Goal: Ask a question: Seek information or help from site administrators or community

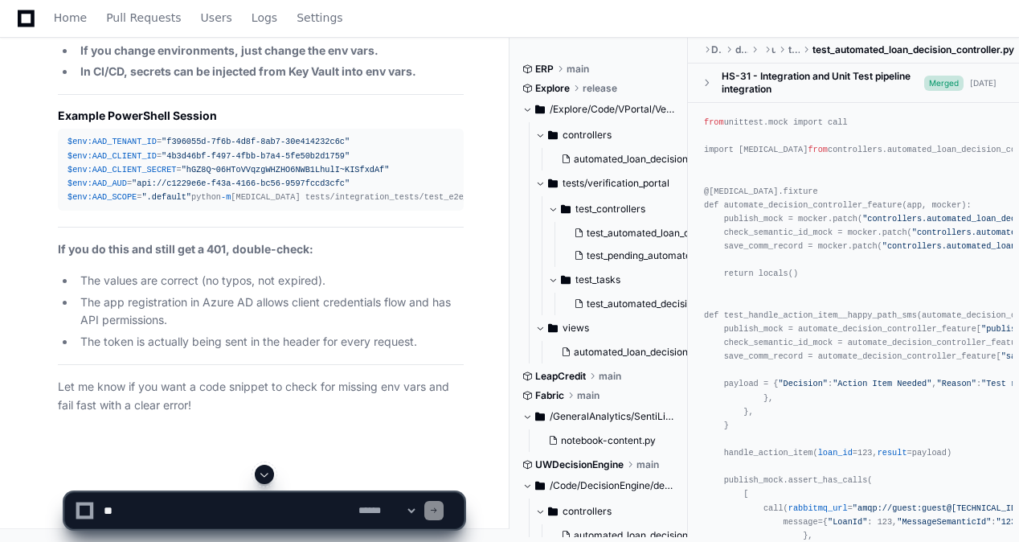
scroll to position [124949, 0]
click at [265, 471] on span at bounding box center [264, 474] width 13 height 13
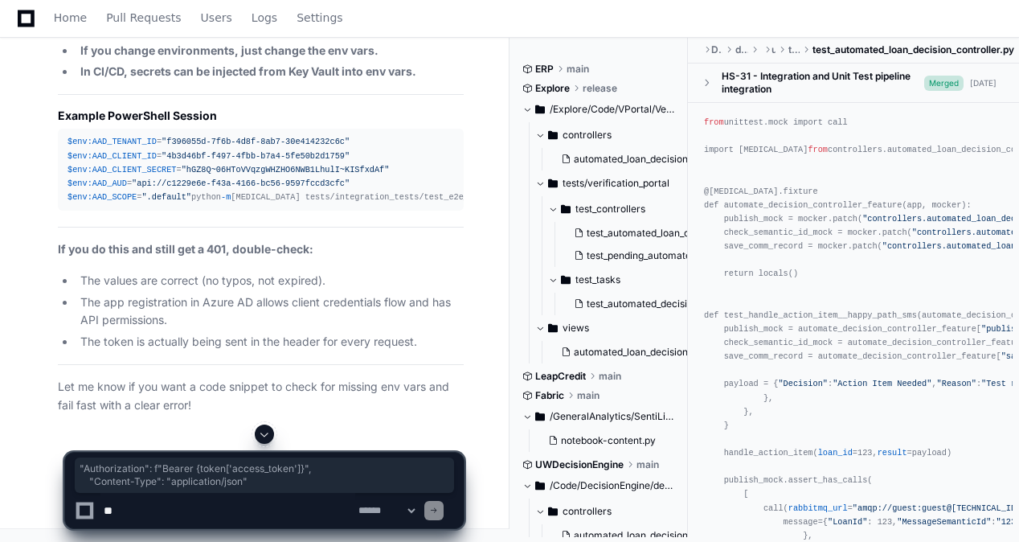
drag, startPoint x: 260, startPoint y: 161, endPoint x: 108, endPoint y: 148, distance: 153.2
copy div ""Authorization" : f"Bearer {token[ 'access_token' ]} " , "Content-Type" : "appl…"
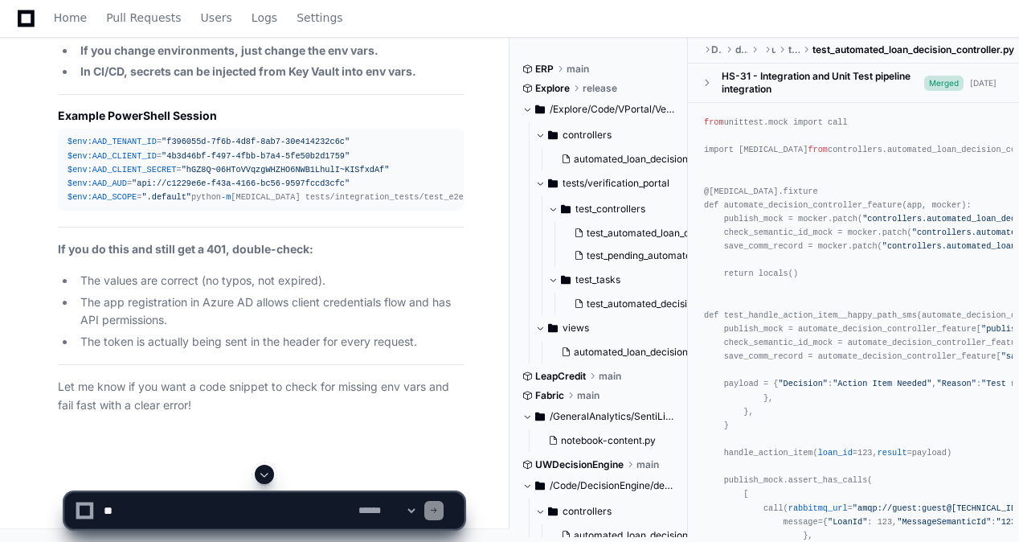
scroll to position [136091, 0]
click at [276, 471] on div at bounding box center [264, 473] width 400 height 19
click at [264, 472] on span at bounding box center [264, 474] width 13 height 13
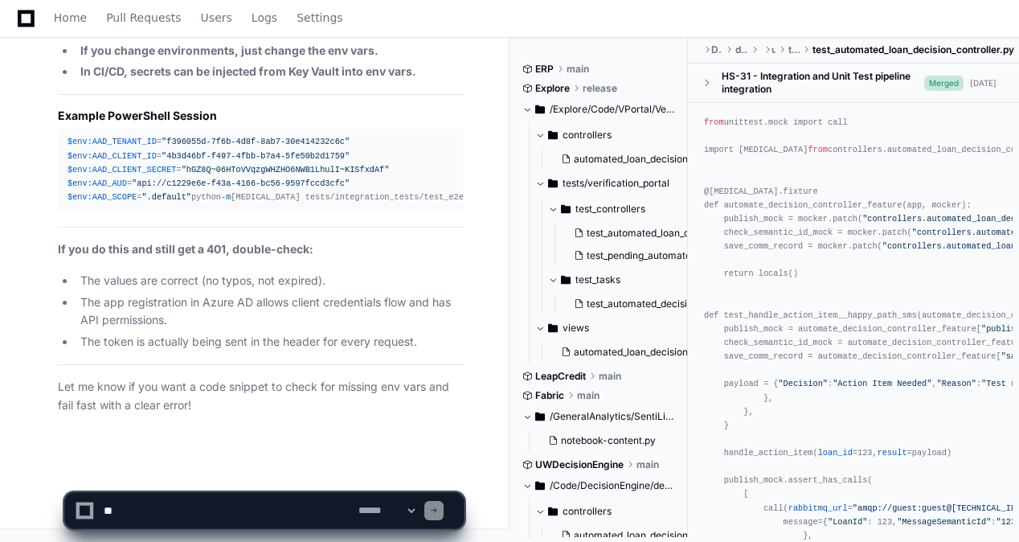
click at [259, 497] on textarea at bounding box center [227, 509] width 255 height 35
paste textarea "**********"
type textarea "**********"
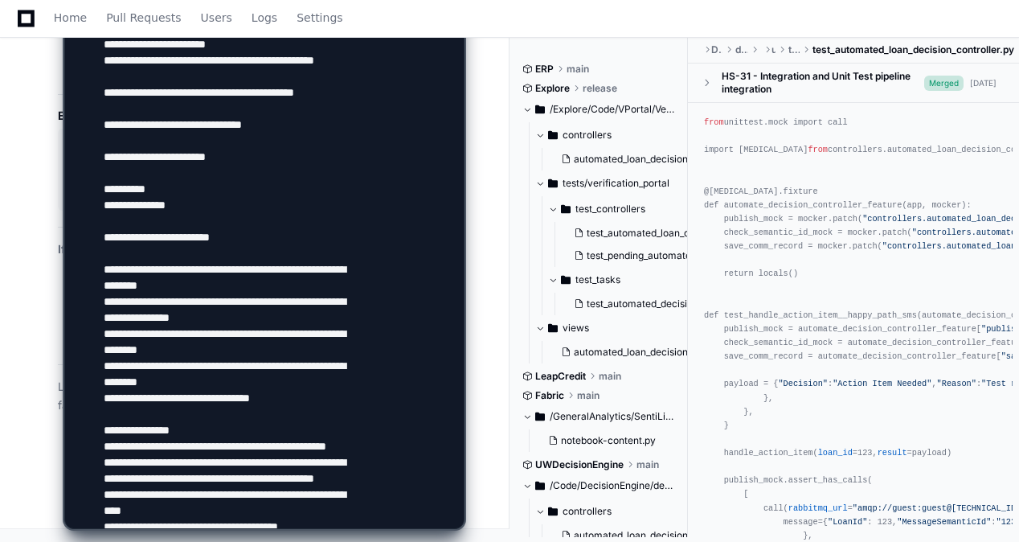
scroll to position [135047, 0]
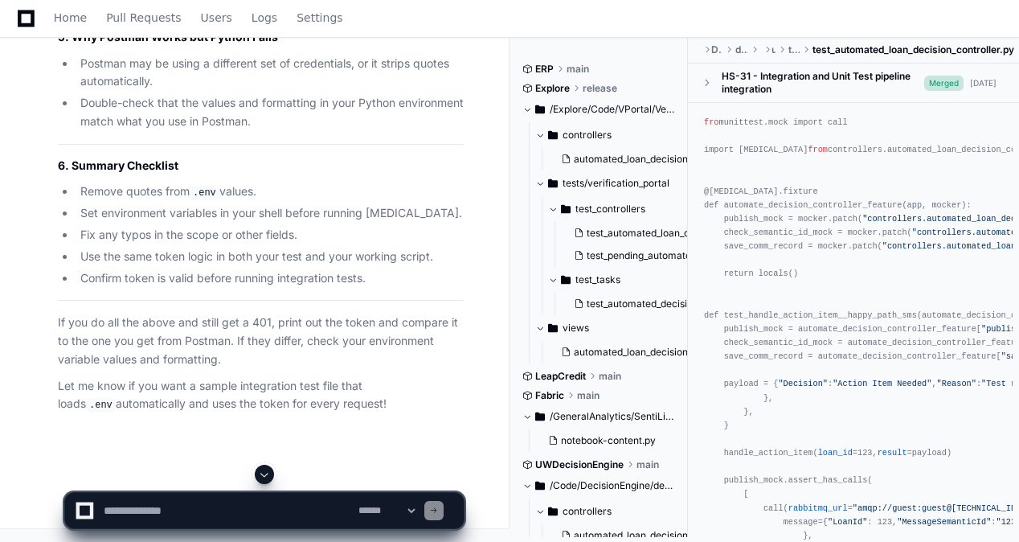
scroll to position [140667, 0]
drag, startPoint x: 255, startPoint y: 273, endPoint x: 260, endPoint y: 264, distance: 10.8
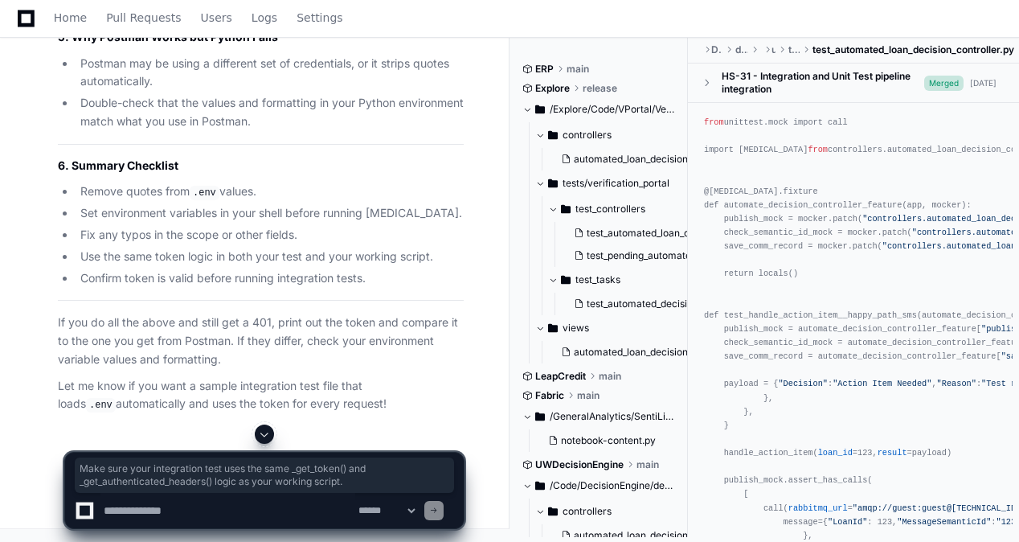
drag, startPoint x: 396, startPoint y: 113, endPoint x: 85, endPoint y: 101, distance: 311.2
copy li "Make sure your integration test uses the same _get_token() and _get_authenticat…"
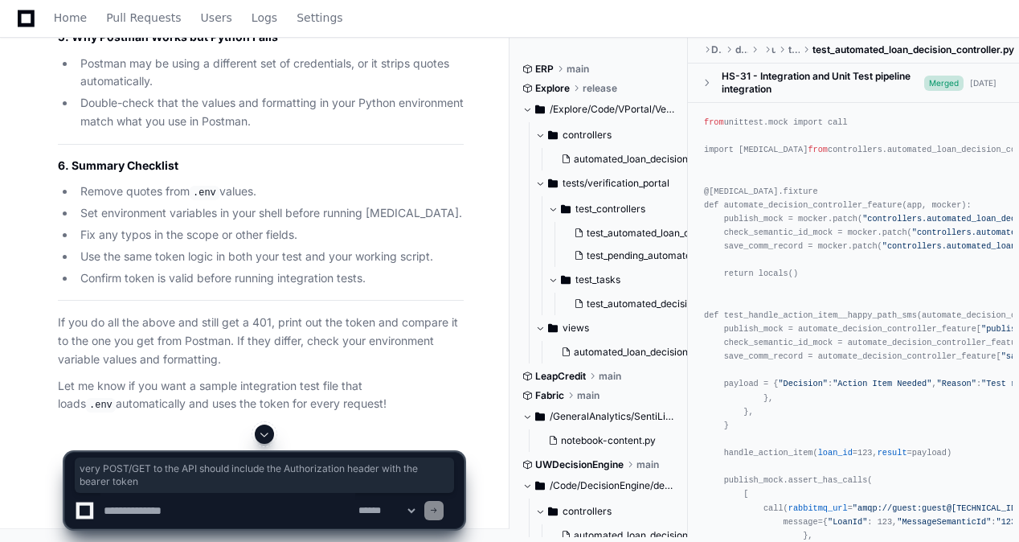
drag, startPoint x: 194, startPoint y: 157, endPoint x: 84, endPoint y: 140, distance: 112.1
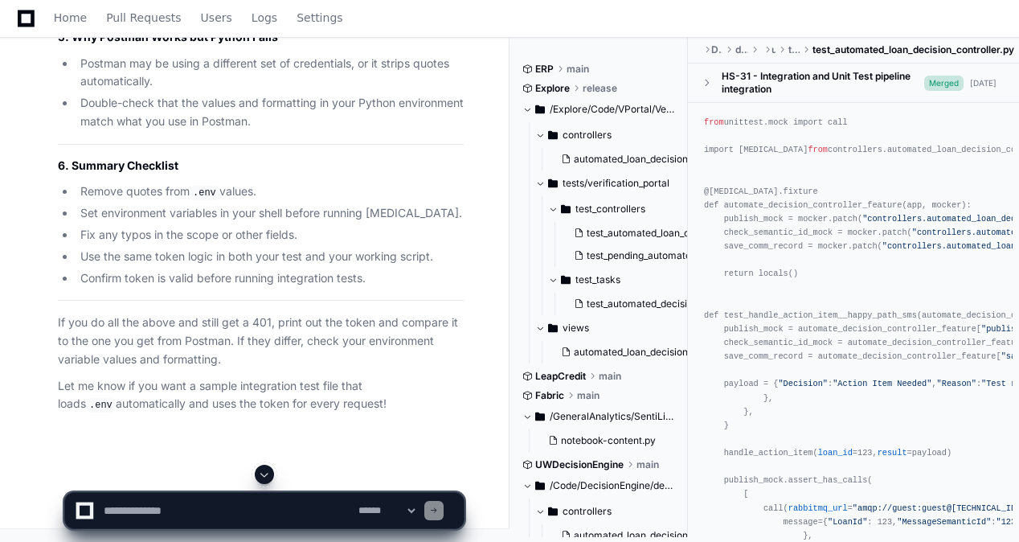
drag, startPoint x: 84, startPoint y: 140, endPoint x: 200, endPoint y: 159, distance: 118.1
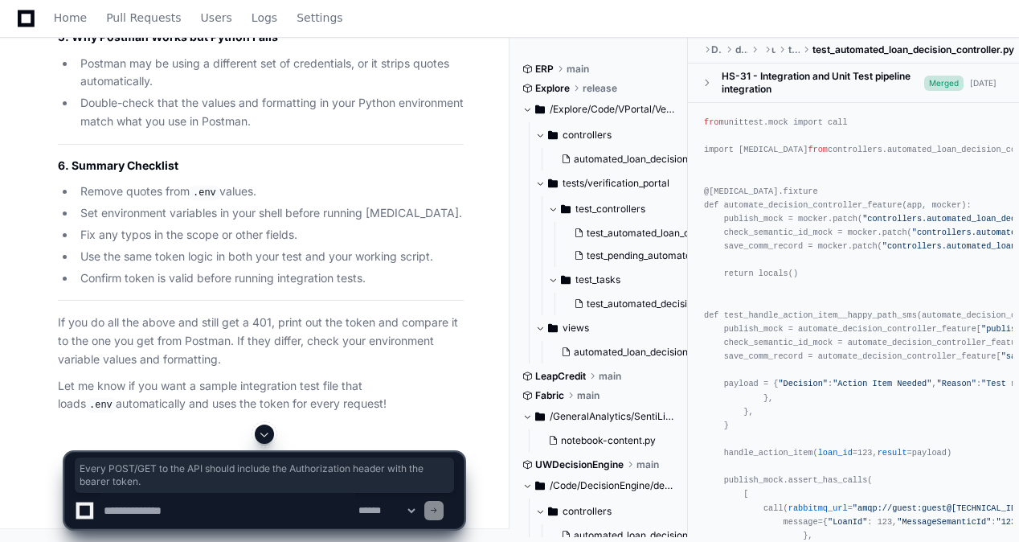
drag, startPoint x: 200, startPoint y: 159, endPoint x: 82, endPoint y: 141, distance: 119.5
copy li "Every POST/GET to the API should include the Authorization header with the bear…"
click at [231, 16] on hr at bounding box center [261, 15] width 406 height 1
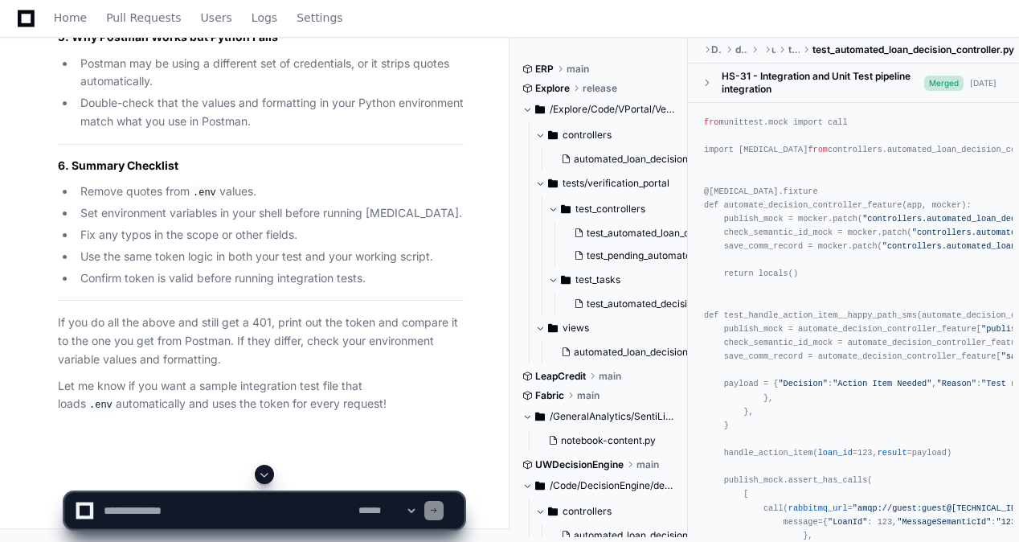
scroll to position [140667, 0]
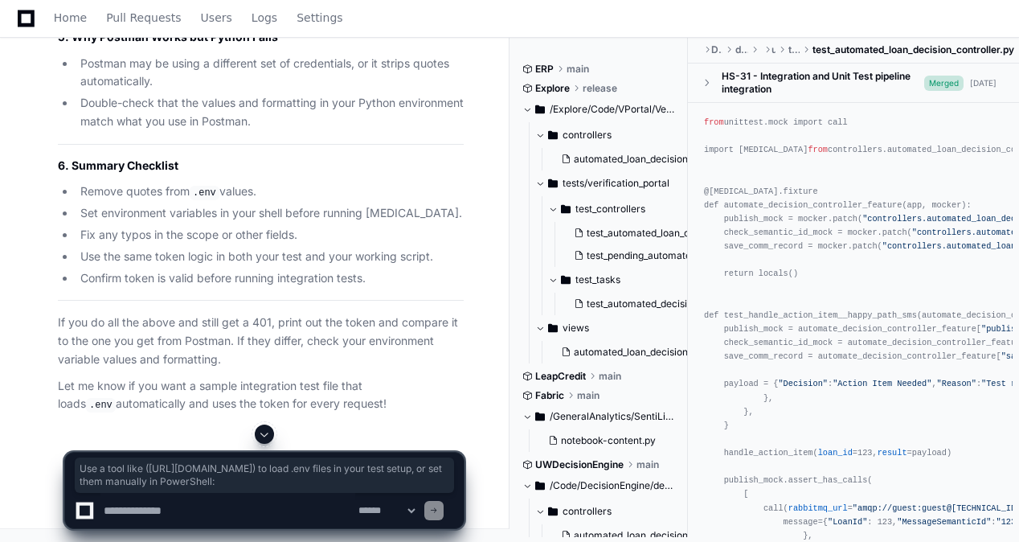
drag, startPoint x: 82, startPoint y: 272, endPoint x: 419, endPoint y: 294, distance: 338.2
copy p "Use a tool like ( [URL][DOMAIN_NAME] ) to load .env files in your test setup, o…"
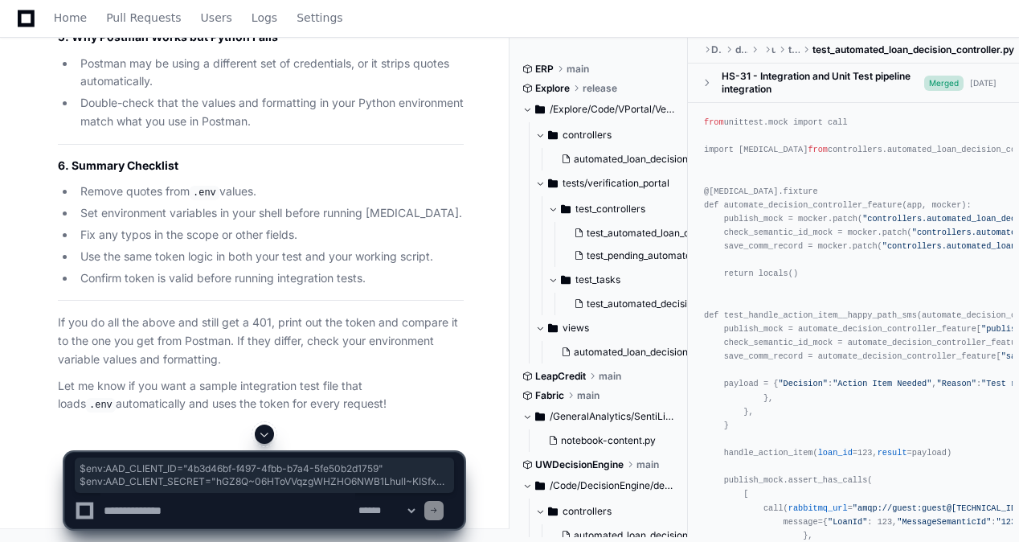
drag, startPoint x: 89, startPoint y: 345, endPoint x: 230, endPoint y: 398, distance: 150.0
copy div "$env:AAD_CLIENT_ID = "4b3d46bf-f497-4fbb-b7a4-5fe50b2d1759" $env:AAD_CLIENT_SEC…"
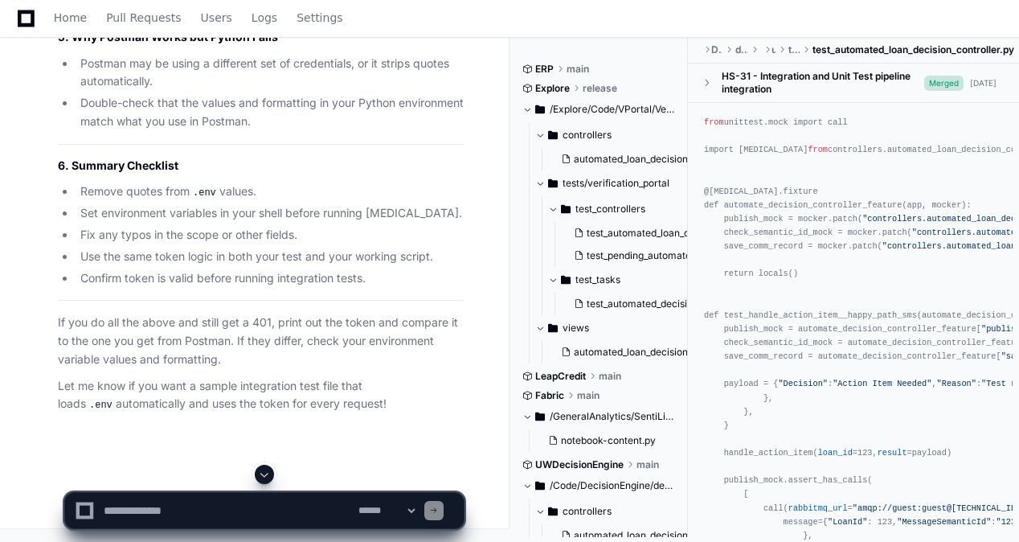
scroll to position [141471, 0]
click at [216, 514] on textarea at bounding box center [227, 509] width 255 height 35
paste textarea "**********"
type textarea "**********"
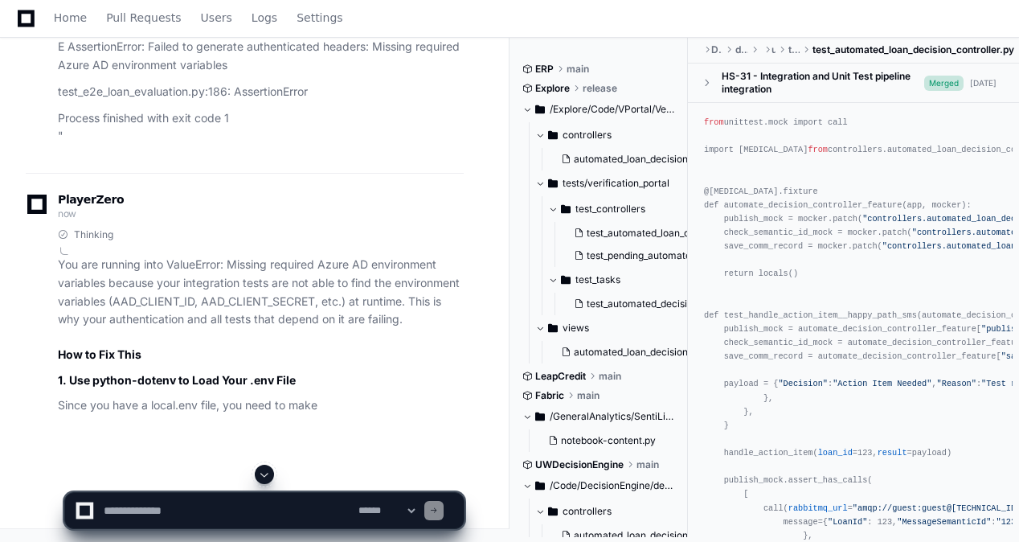
scroll to position [144206, 0]
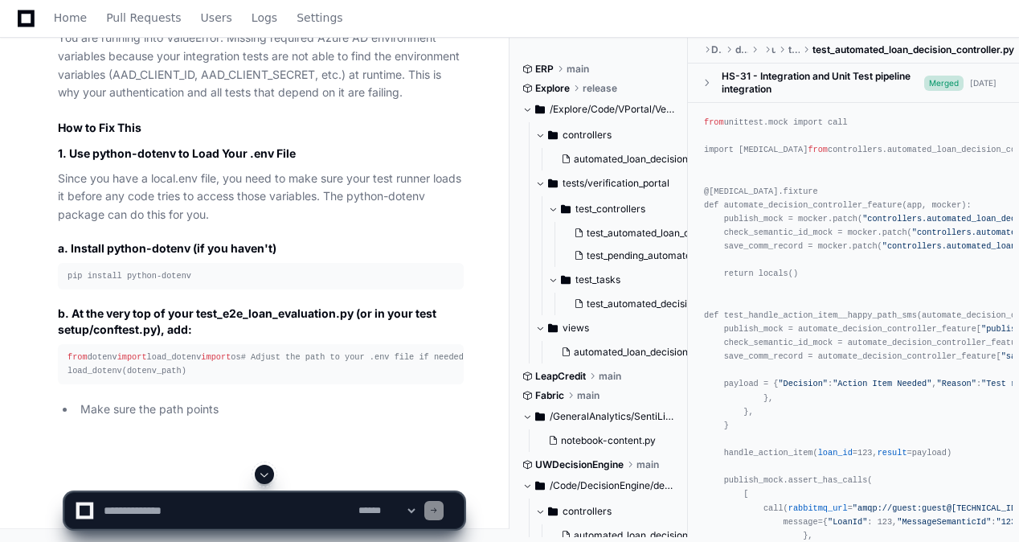
click at [268, 474] on span at bounding box center [264, 474] width 13 height 13
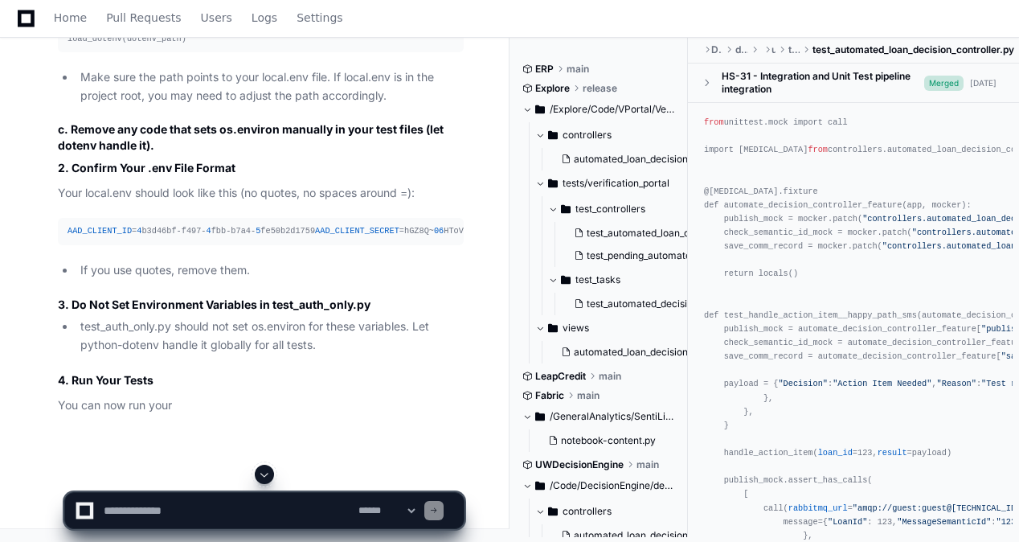
click at [268, 474] on span at bounding box center [264, 474] width 13 height 13
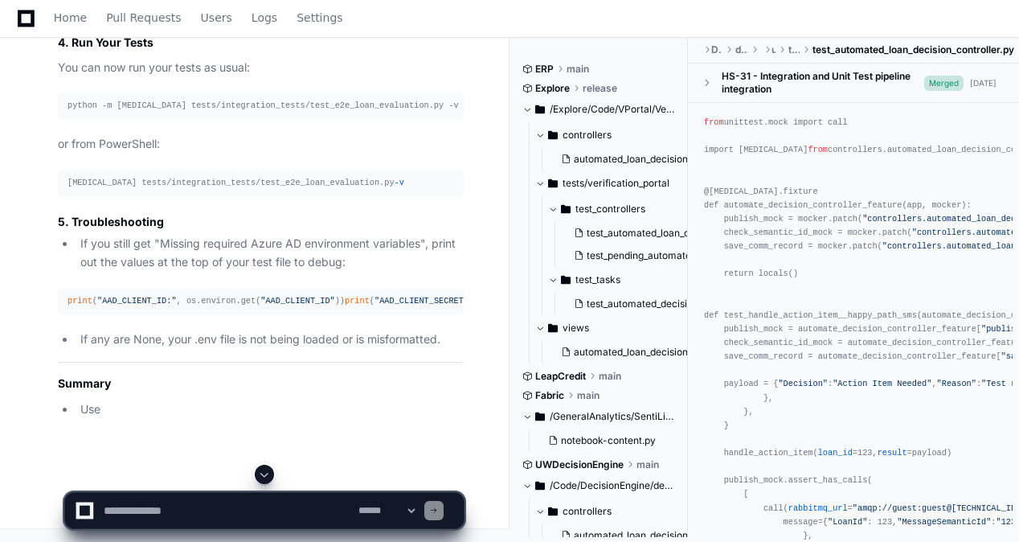
click at [268, 474] on span at bounding box center [264, 474] width 13 height 13
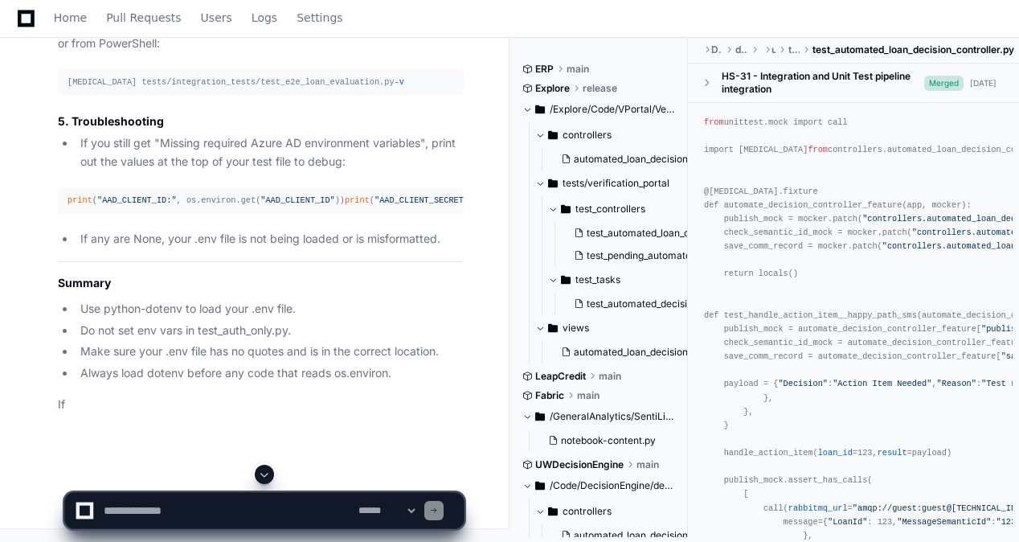
click at [268, 474] on span at bounding box center [264, 474] width 13 height 13
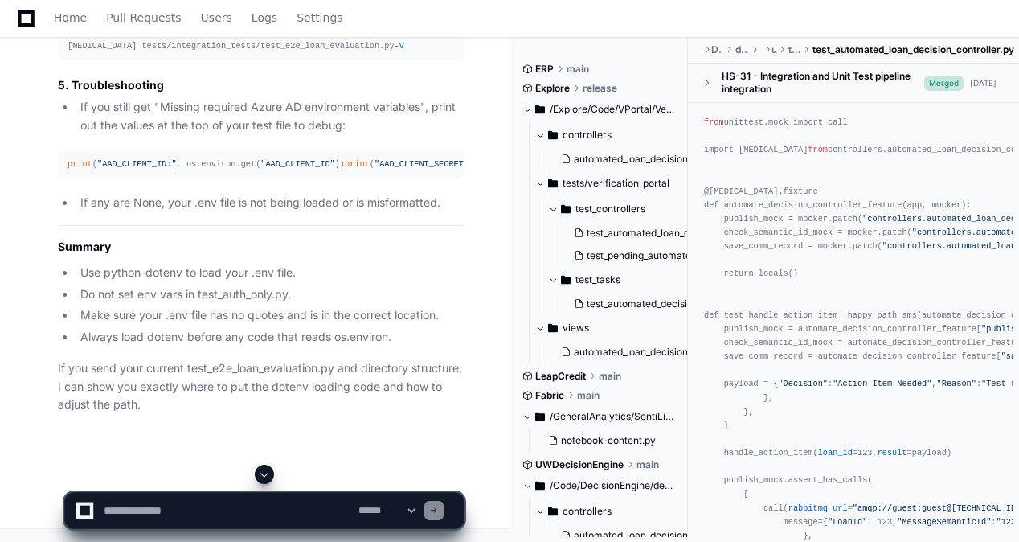
scroll to position [147736, 0]
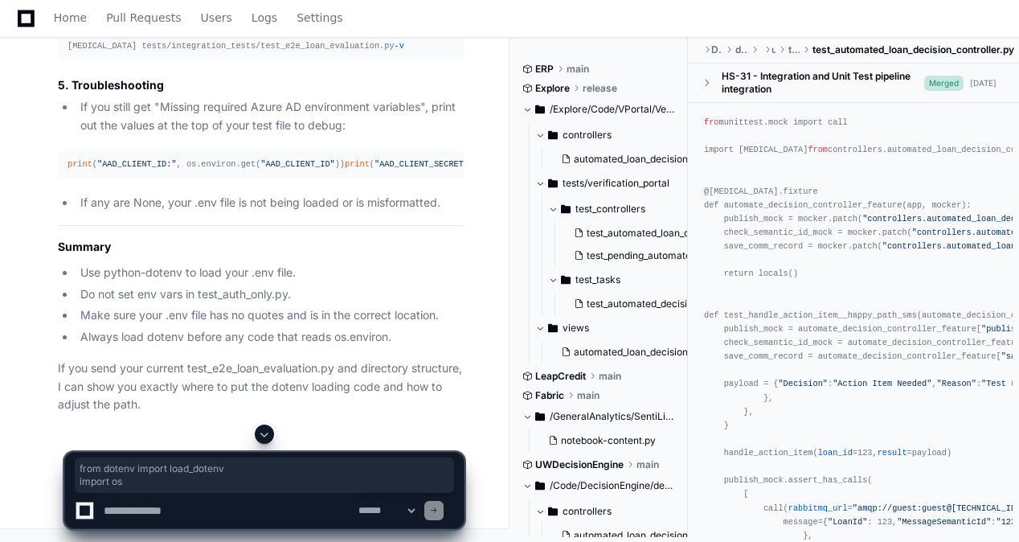
drag, startPoint x: 67, startPoint y: 224, endPoint x: 149, endPoint y: 238, distance: 83.1
copy div "from dotenv import load_dotenv import os"
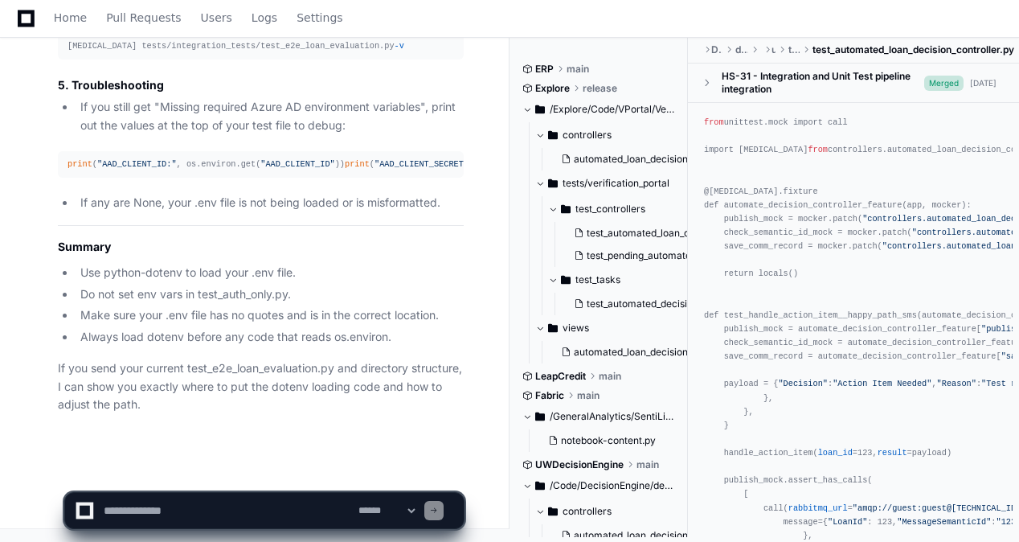
click at [275, 517] on textarea at bounding box center [227, 509] width 255 height 35
type textarea "*"
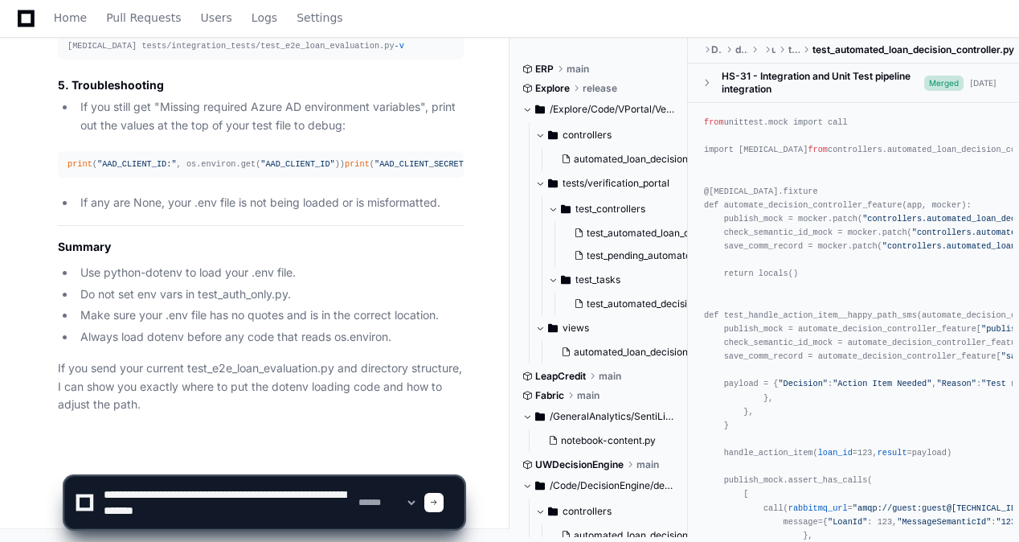
paste textarea "**********"
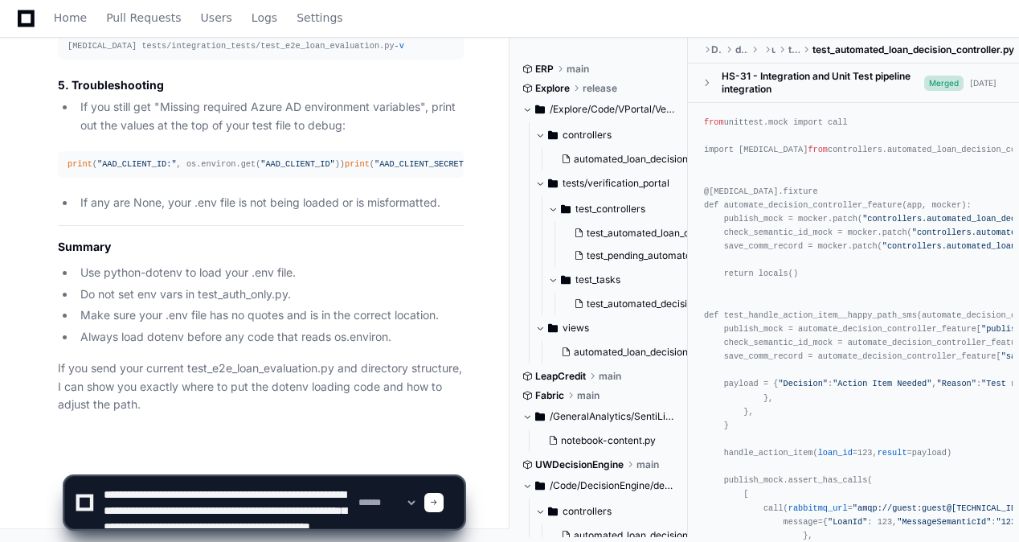
scroll to position [21, 0]
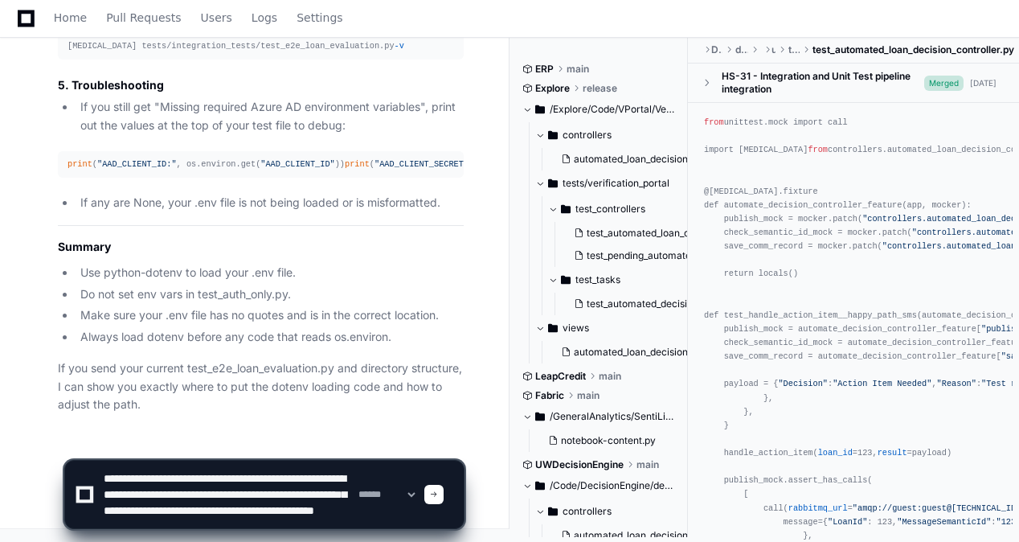
click at [108, 504] on textarea at bounding box center [227, 493] width 255 height 67
type textarea "**********"
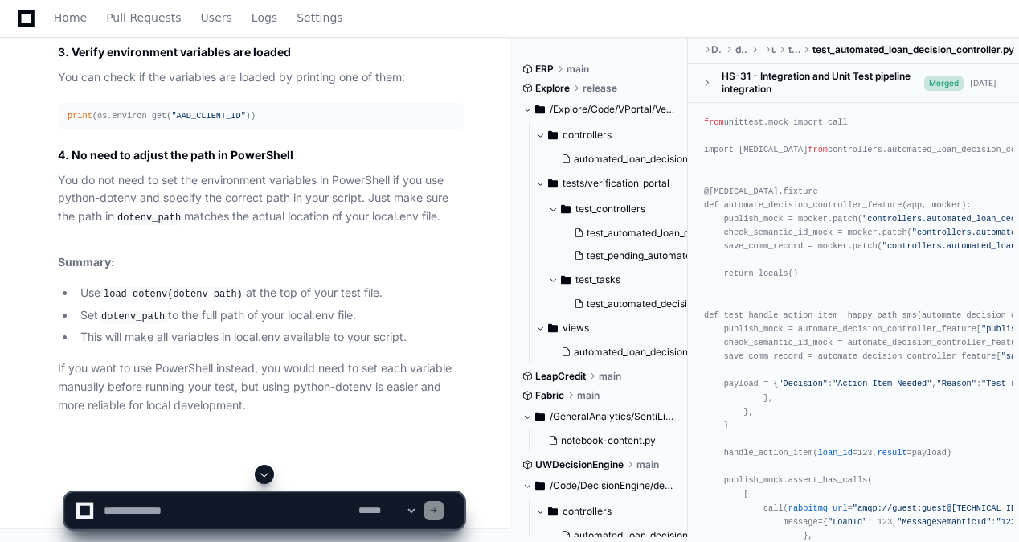
scroll to position [149301, 0]
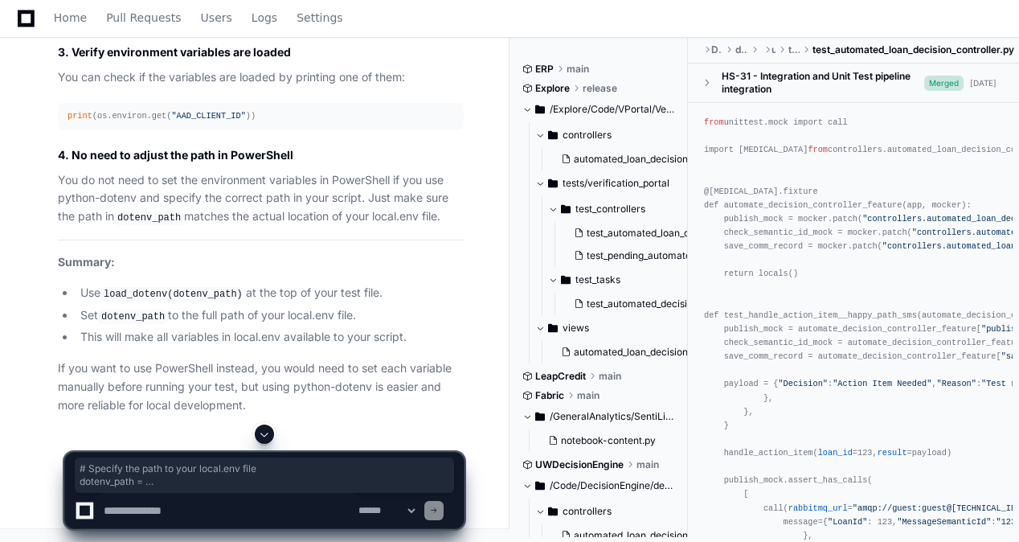
drag, startPoint x: 67, startPoint y: 200, endPoint x: 201, endPoint y: 239, distance: 139.6
click at [201, 27] on pre "import os from dotenv import load_dotenv # Specify the path to your local.env f…" at bounding box center [261, 13] width 406 height 27
copy div "# Specify the path to your local.env file dotenv_path = r"C:\Users\SerahLindo\s…"
click at [274, 27] on pre "import os from dotenv import load_dotenv # Specify the path to your local.env f…" at bounding box center [261, 13] width 406 height 27
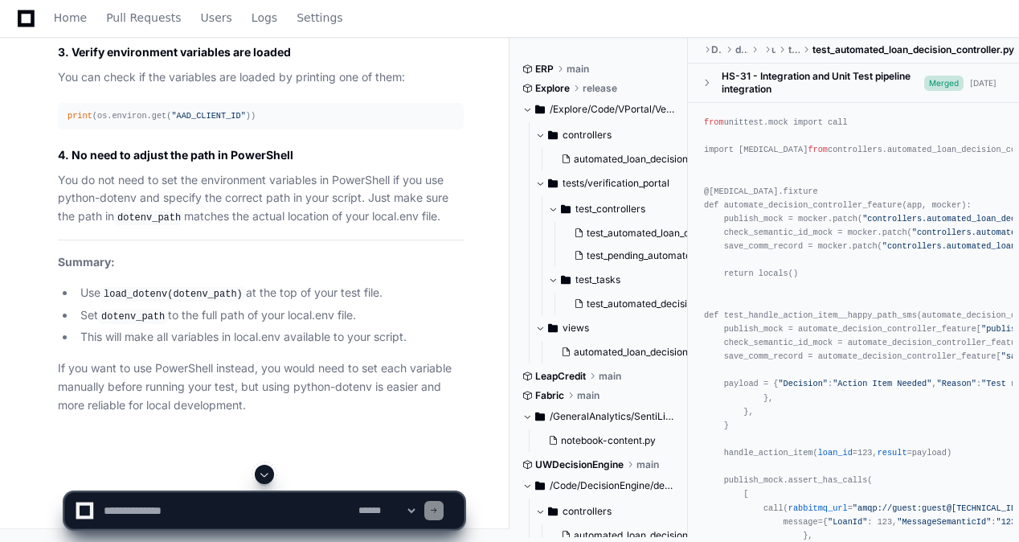
scroll to position [149513, 0]
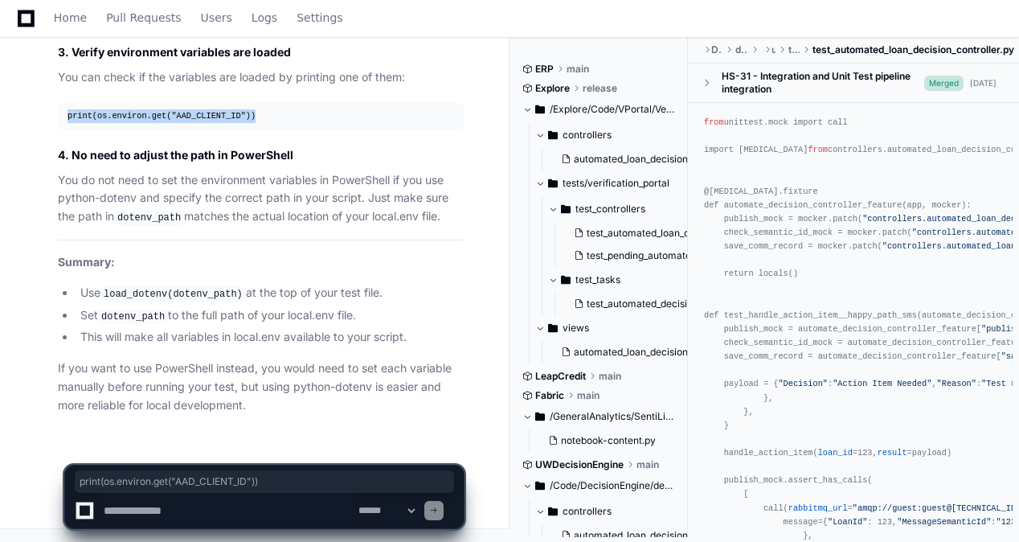
drag, startPoint x: 285, startPoint y: 118, endPoint x: 29, endPoint y: 125, distance: 256.4
click at [29, 125] on div "Thinking To load your environment variables from your local.env file using pyth…" at bounding box center [245, 86] width 438 height 656
click at [398, 310] on li "Set dotenv_path to the full path of your local.env file." at bounding box center [270, 315] width 388 height 19
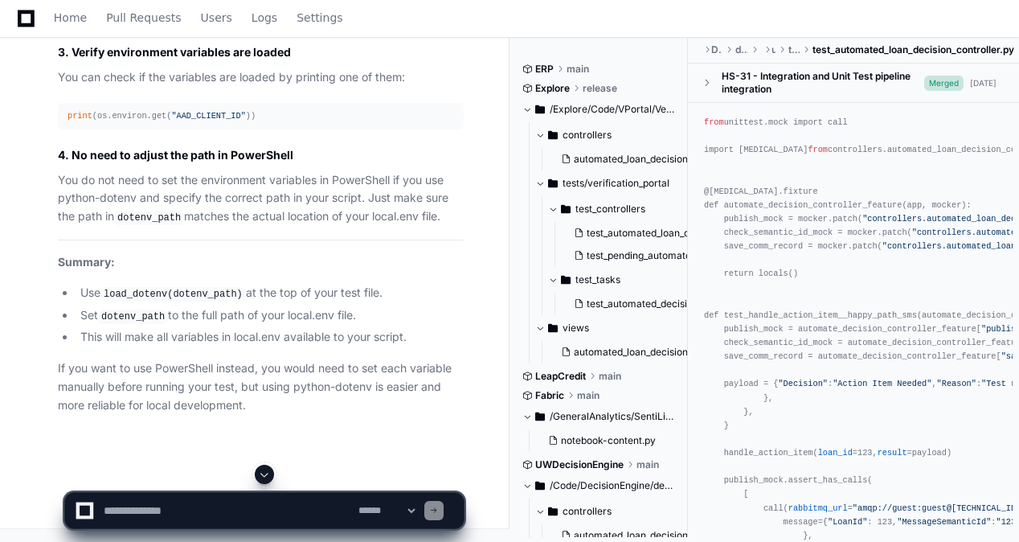
scroll to position [148549, 0]
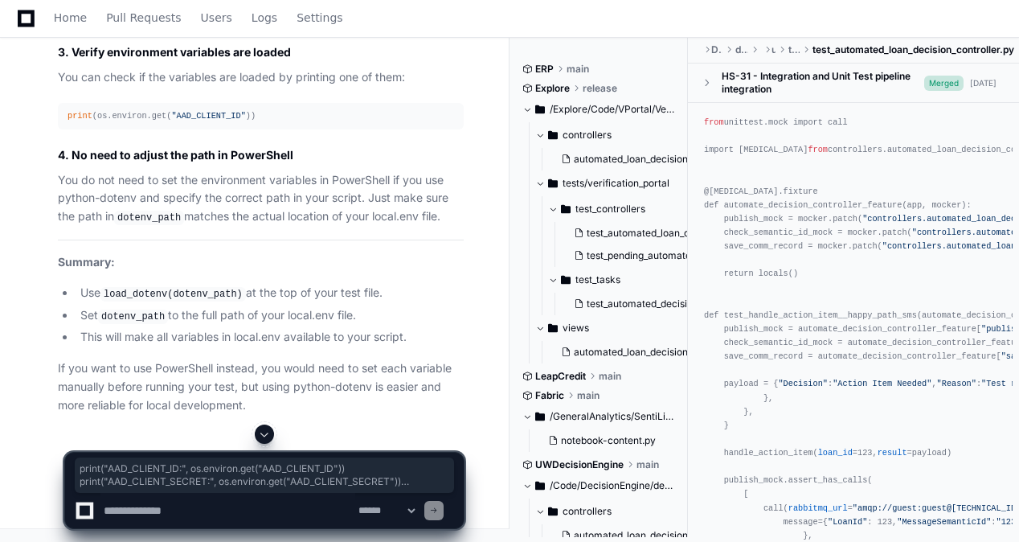
drag, startPoint x: 315, startPoint y: 184, endPoint x: 48, endPoint y: 124, distance: 273.5
copy div "print ( "AAD_CLIENT_ID:" , os.environ.get( "AAD_CLIENT_ID" )) print ( "AAD_CLIE…"
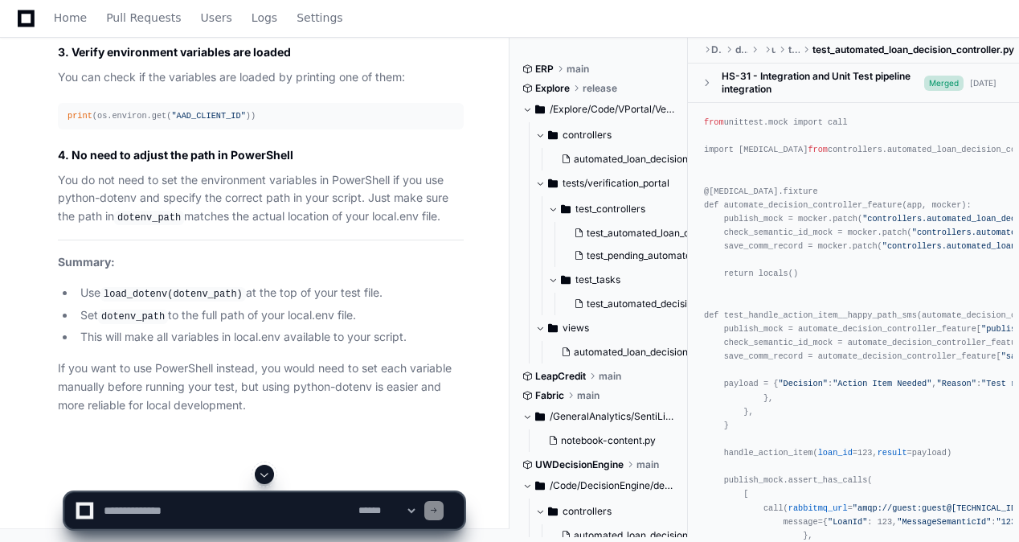
click at [233, 505] on textarea at bounding box center [227, 509] width 255 height 35
paste textarea "**********"
type textarea "**********"
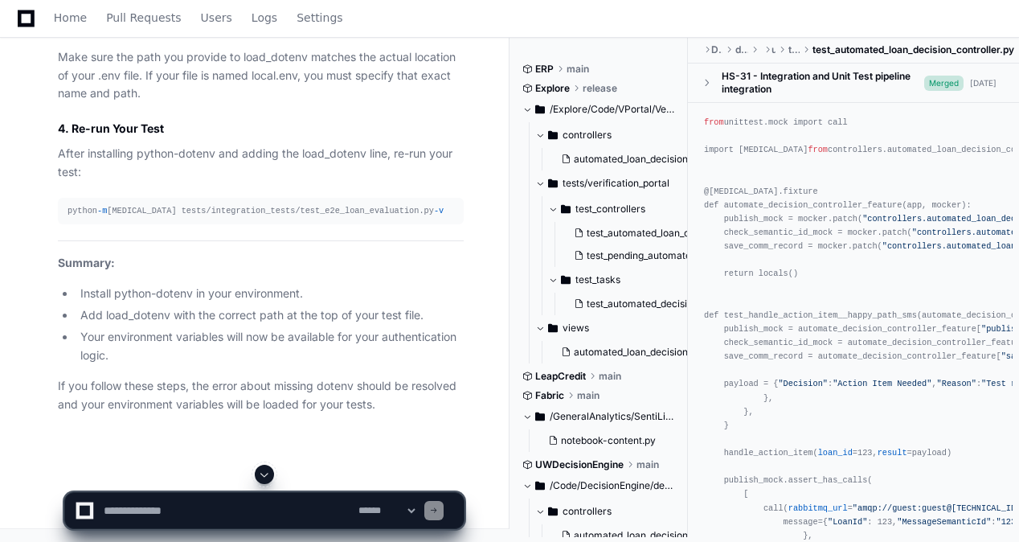
scroll to position [150947, 0]
